Goal: Task Accomplishment & Management: Complete application form

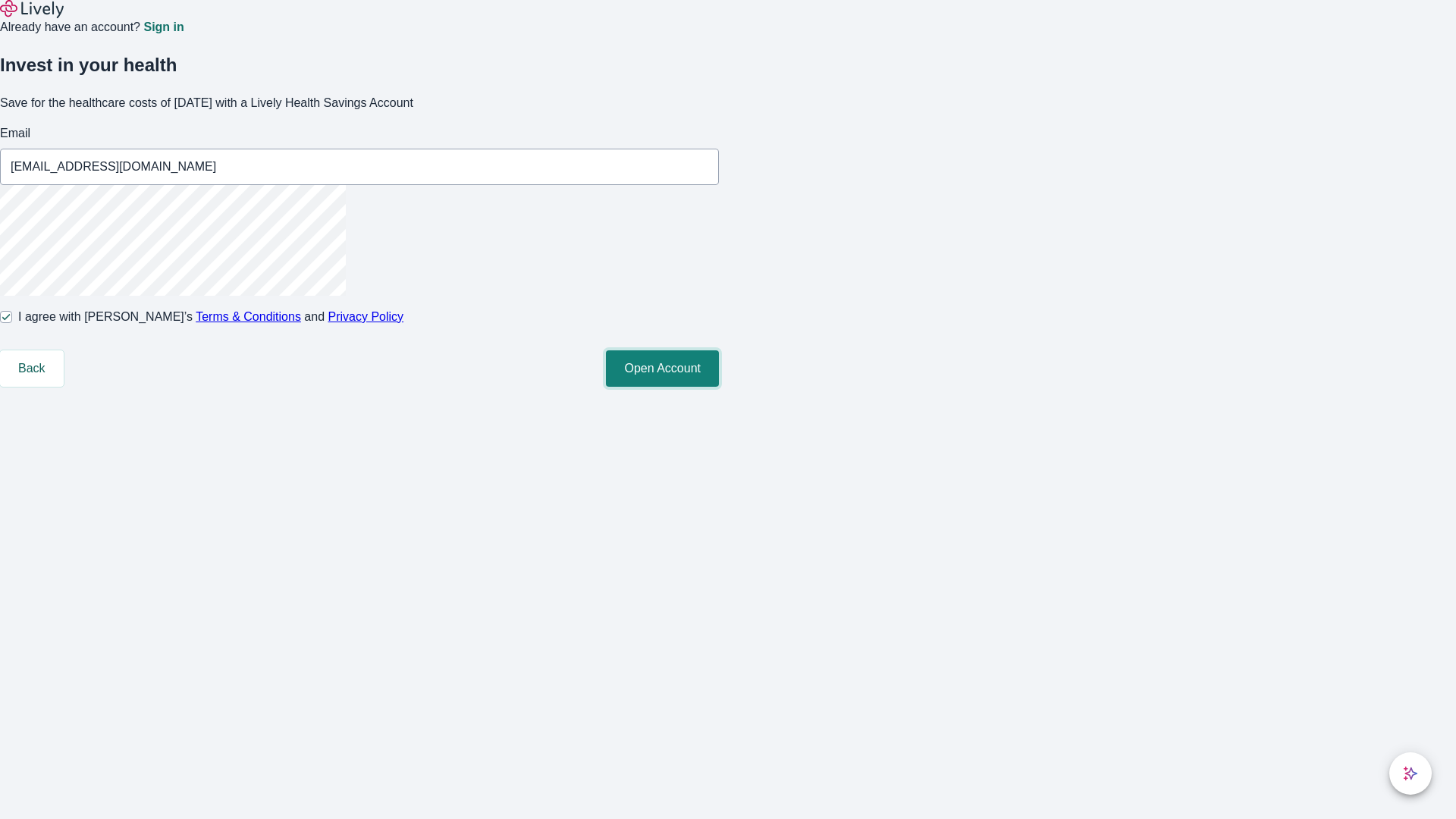
click at [719, 387] on button "Open Account" at bounding box center [662, 369] width 113 height 36
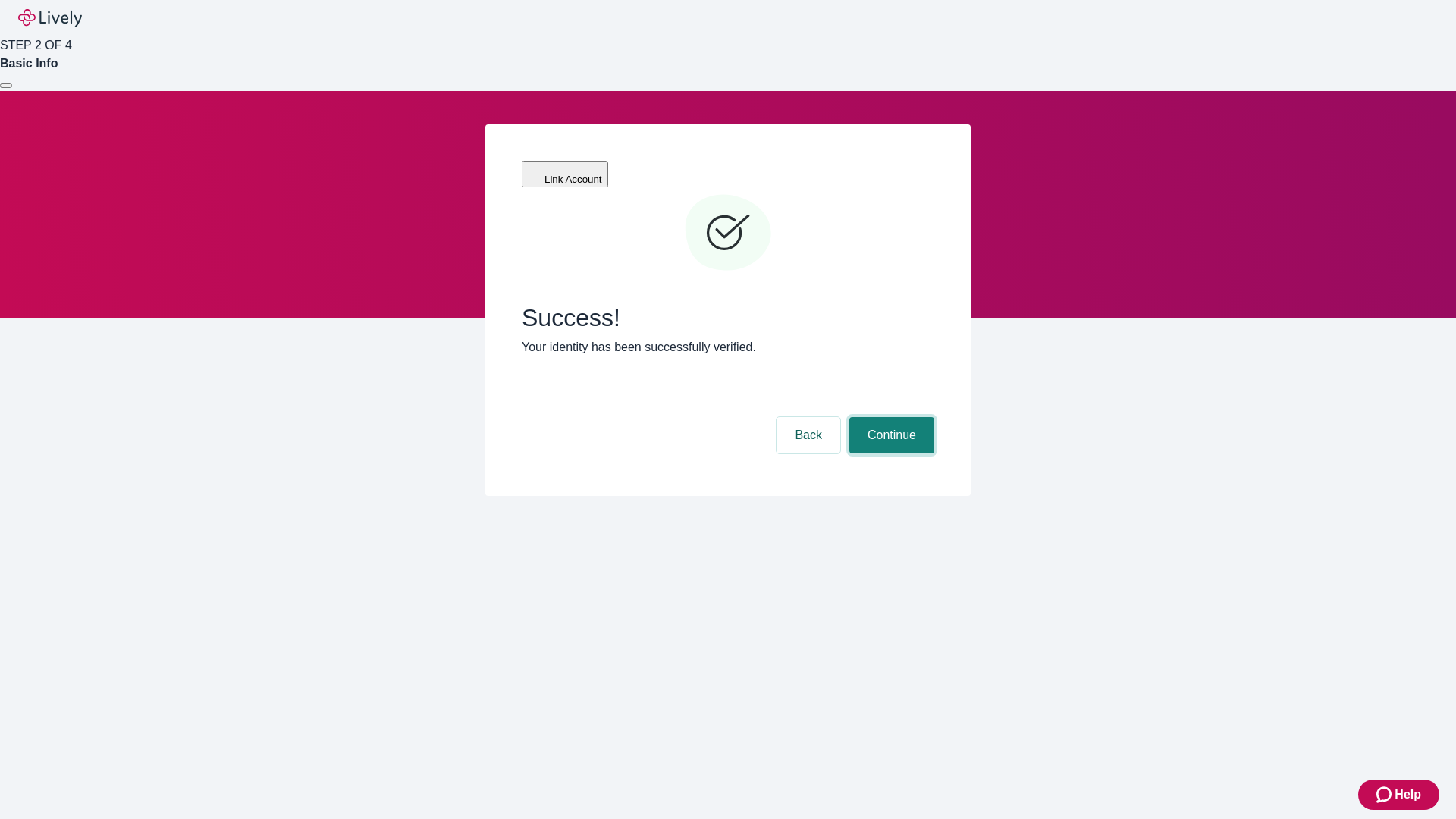
click at [890, 417] on button "Continue" at bounding box center [892, 435] width 85 height 36
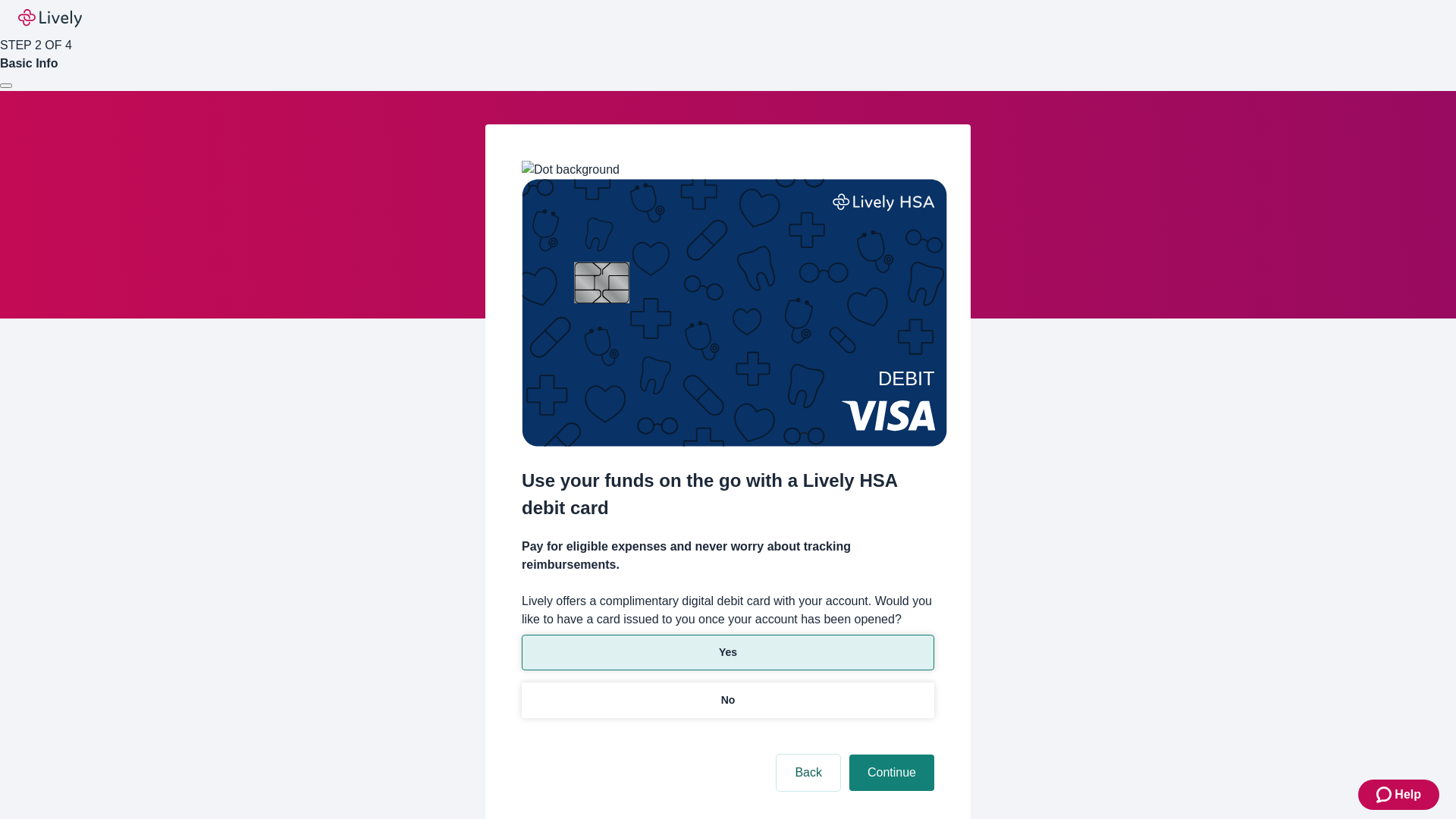
click at [728, 645] on p "Yes" at bounding box center [728, 652] width 18 height 16
click at [890, 754] on button "Continue" at bounding box center [892, 772] width 85 height 36
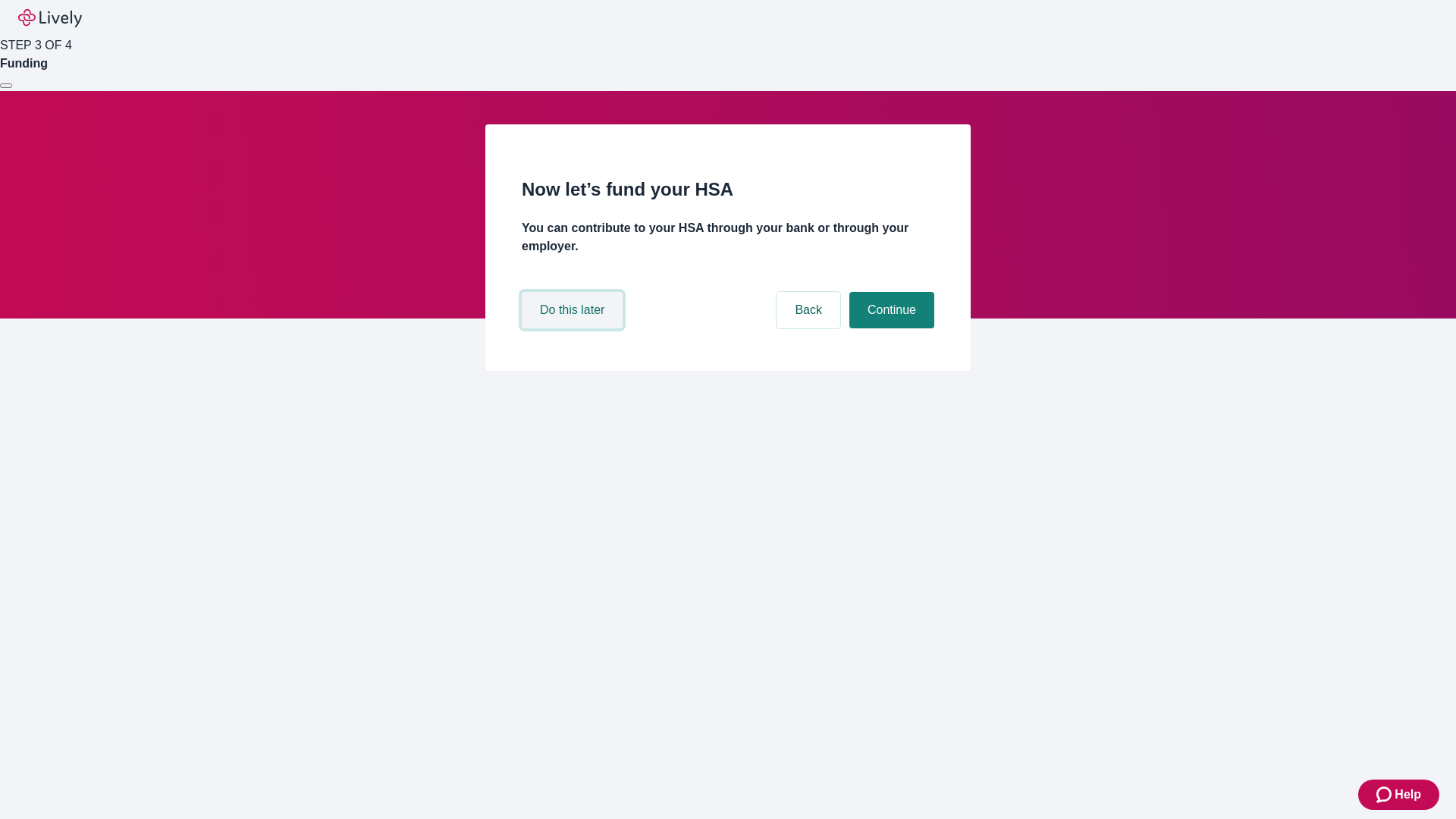
click at [574, 329] on button "Do this later" at bounding box center [572, 310] width 101 height 36
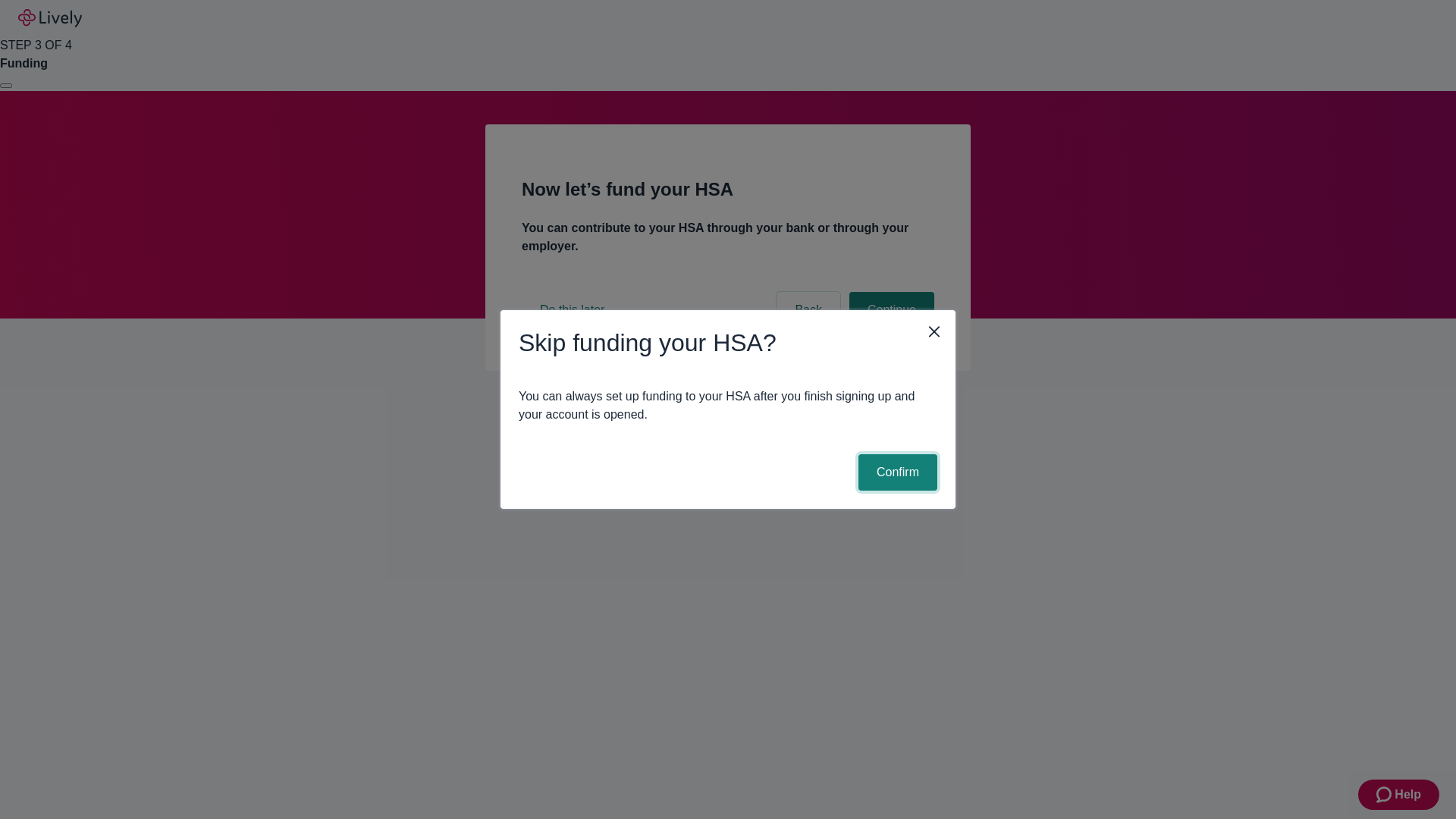
click at [896, 473] on button "Confirm" at bounding box center [898, 472] width 79 height 36
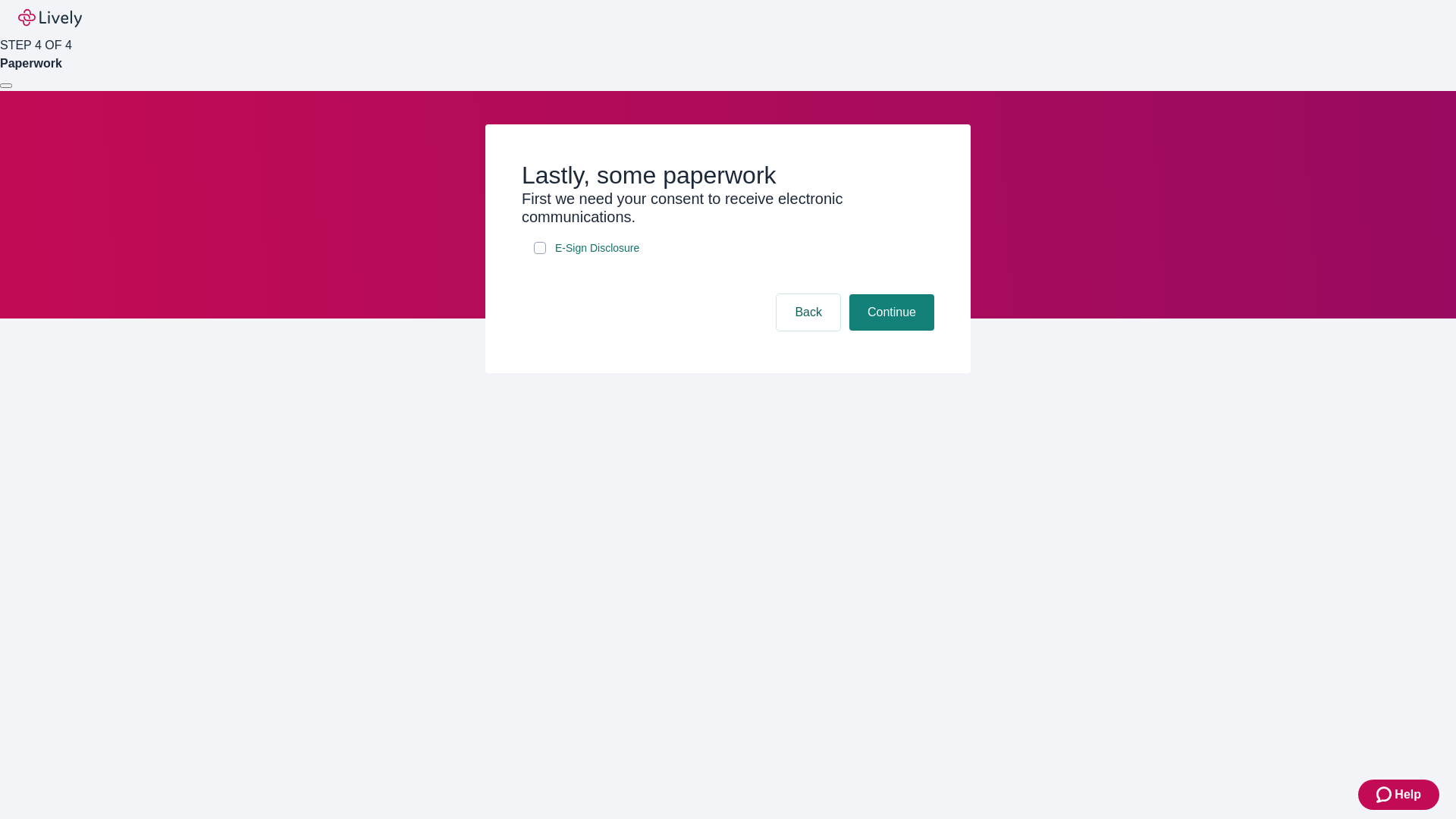
click at [540, 254] on input "E-Sign Disclosure" at bounding box center [540, 248] width 12 height 12
checkbox input "true"
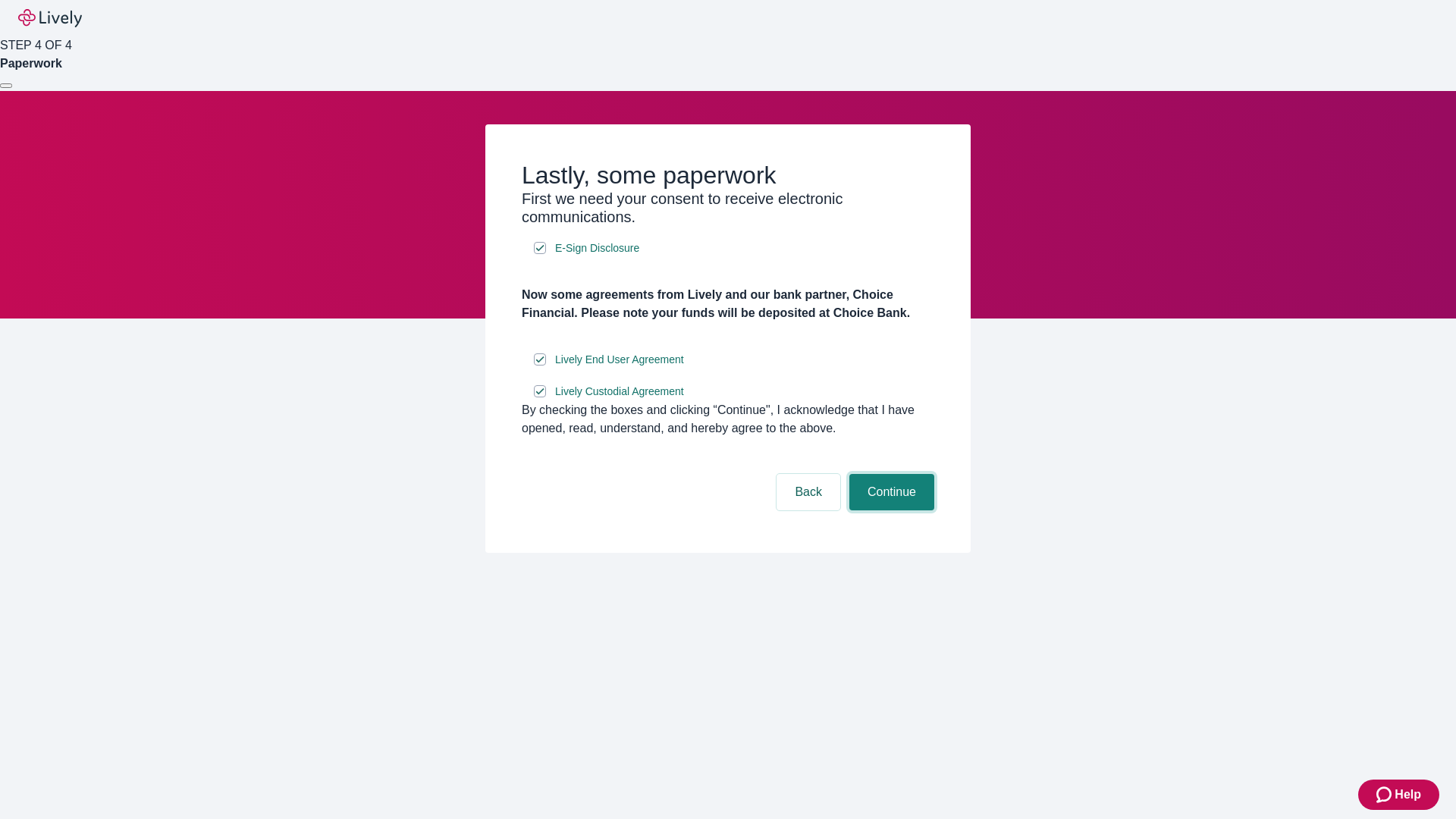
click at [890, 510] on button "Continue" at bounding box center [892, 492] width 85 height 36
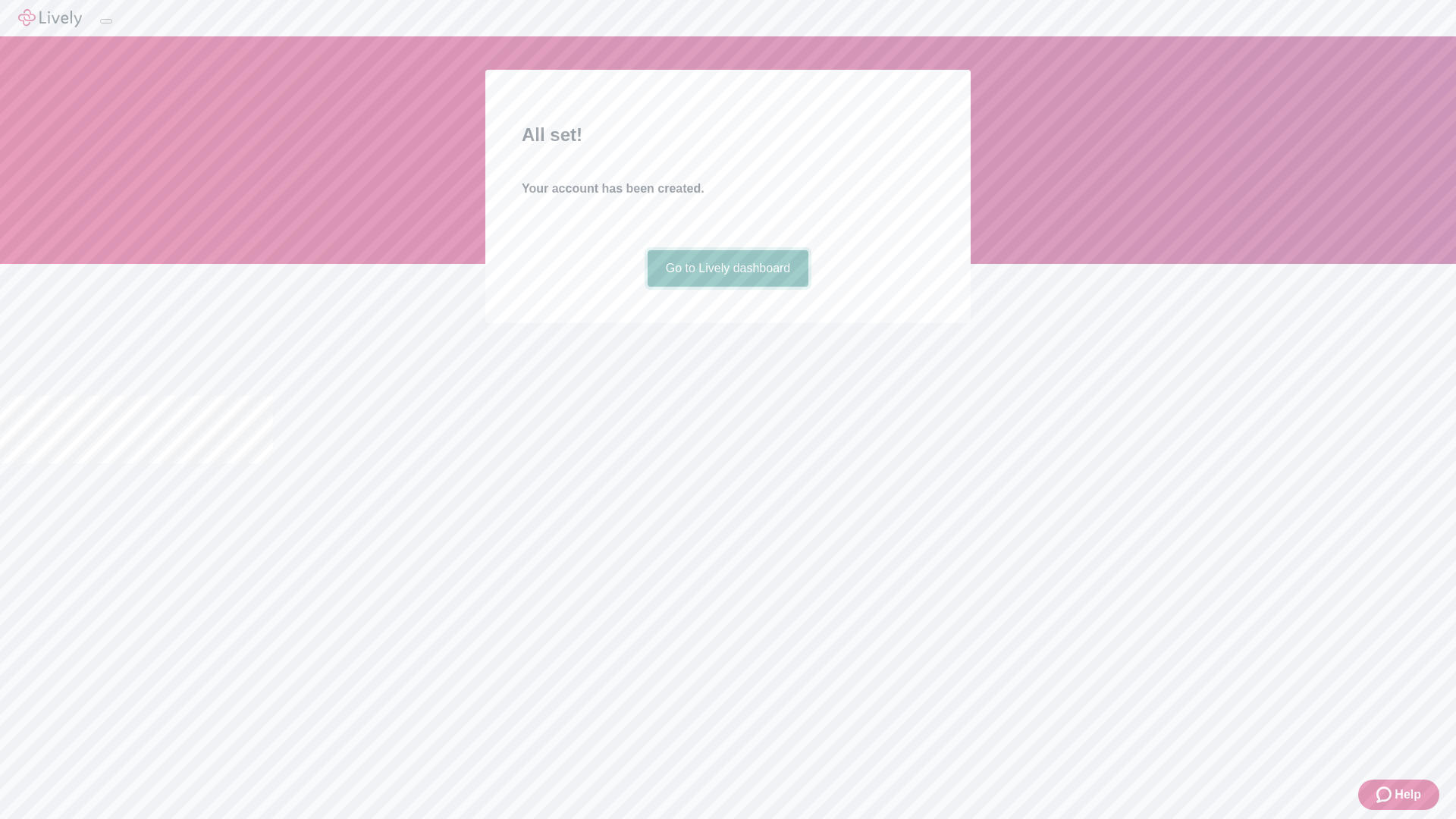
click at [728, 287] on link "Go to Lively dashboard" at bounding box center [728, 268] width 161 height 36
